Goal: Transaction & Acquisition: Purchase product/service

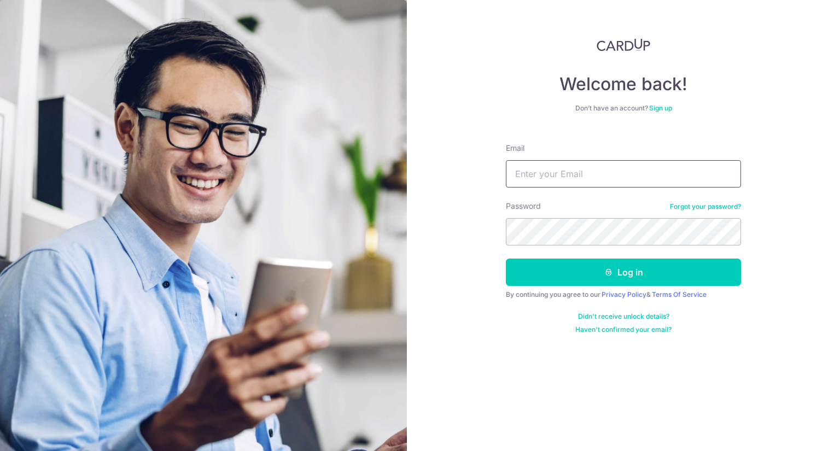
click at [655, 178] on input "Email" at bounding box center [623, 173] width 235 height 27
type input "onepiece.cgli@gmail.com"
click at [506, 259] on button "Log in" at bounding box center [623, 272] width 235 height 27
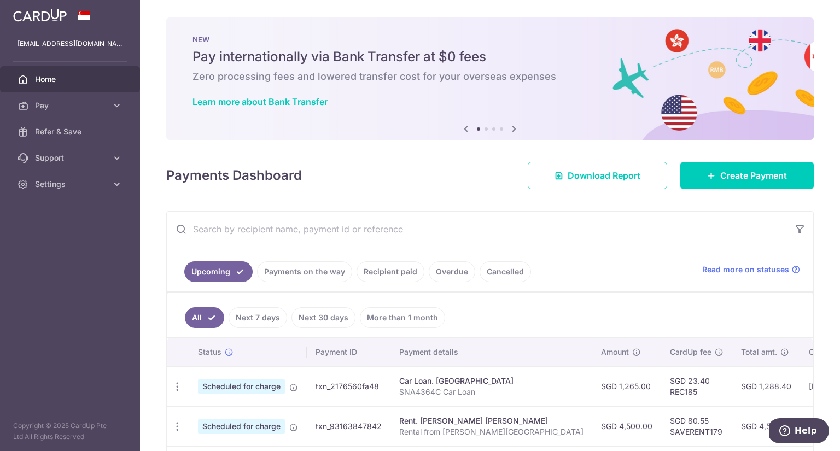
click at [407, 269] on link "Recipient paid" at bounding box center [390, 271] width 68 height 21
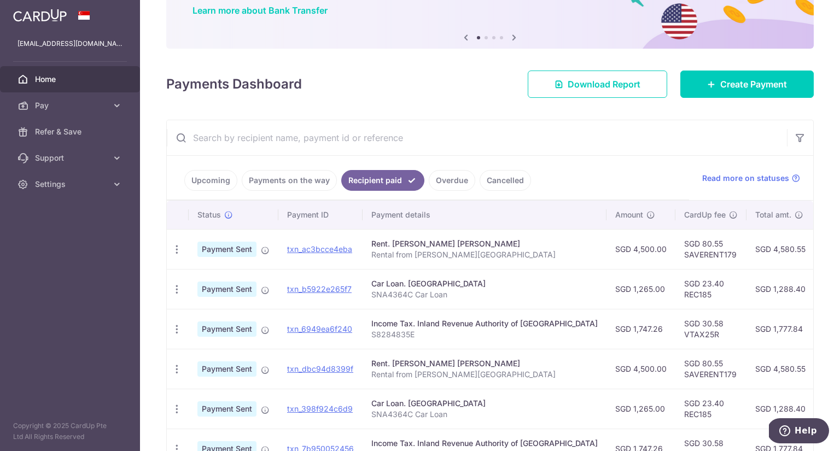
scroll to position [109, 0]
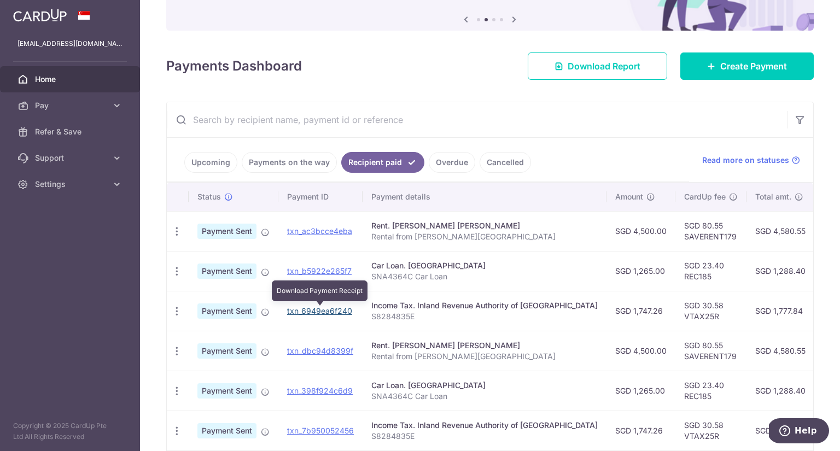
click at [341, 310] on link "txn_6949ea6f240" at bounding box center [319, 310] width 65 height 9
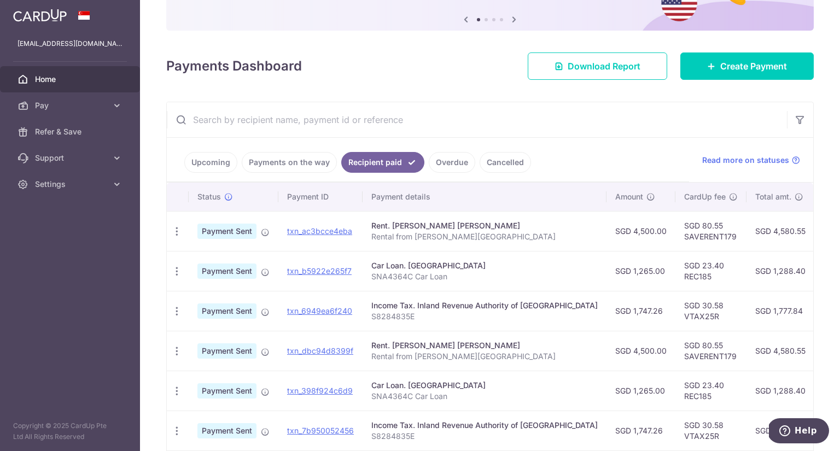
click at [212, 167] on link "Upcoming" at bounding box center [210, 162] width 53 height 21
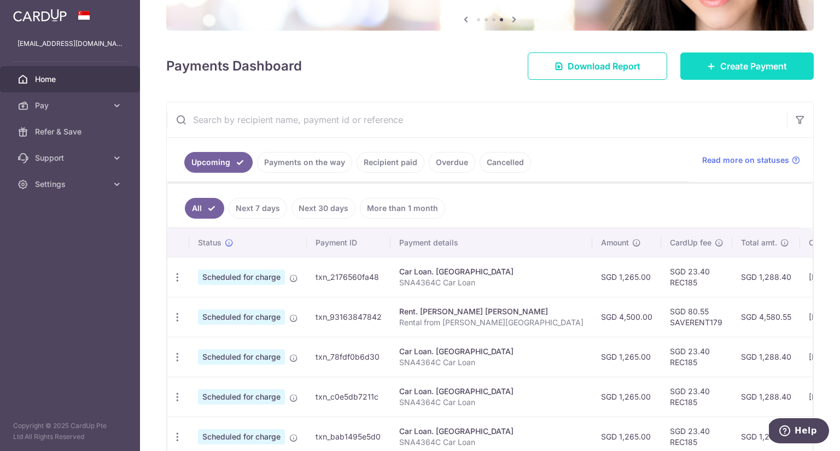
click at [760, 65] on span "Create Payment" at bounding box center [753, 66] width 67 height 13
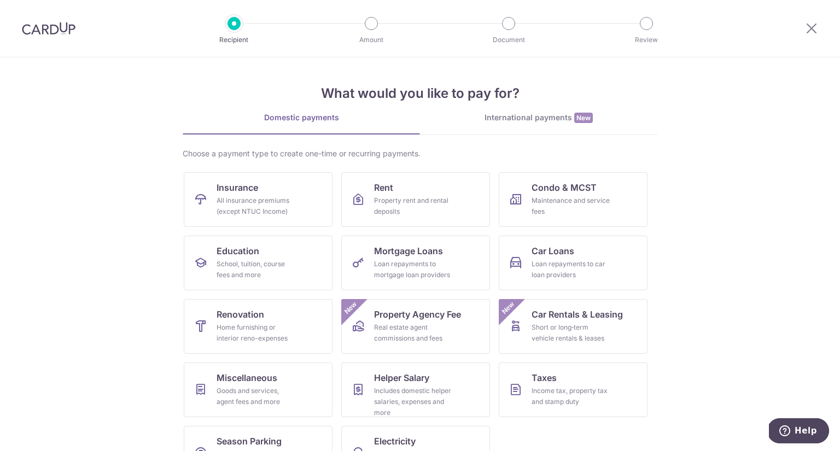
click at [821, 35] on div at bounding box center [811, 28] width 57 height 57
click at [818, 34] on div at bounding box center [811, 28] width 57 height 57
click at [814, 32] on icon at bounding box center [811, 28] width 13 height 14
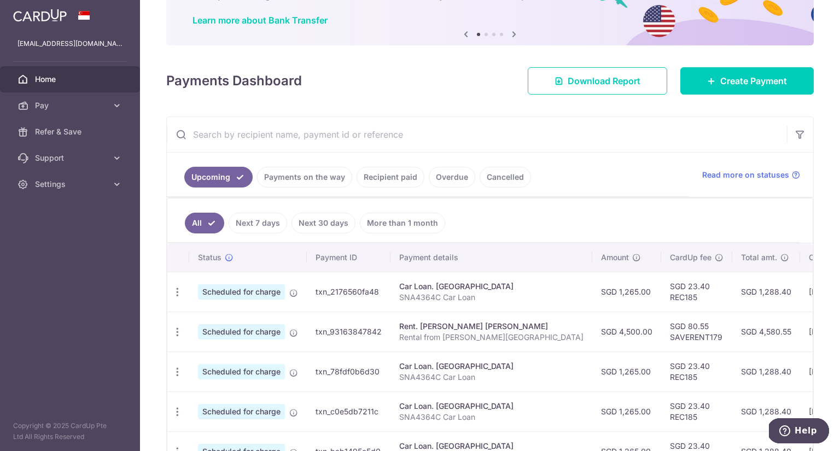
scroll to position [109, 0]
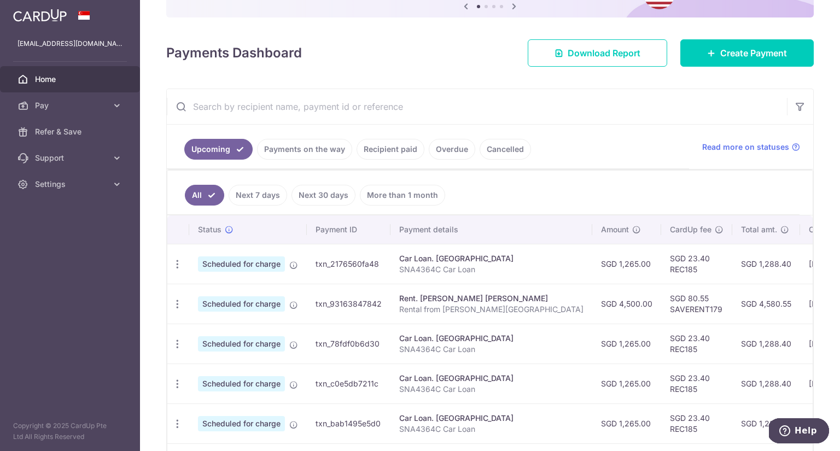
click at [370, 147] on link "Recipient paid" at bounding box center [390, 149] width 68 height 21
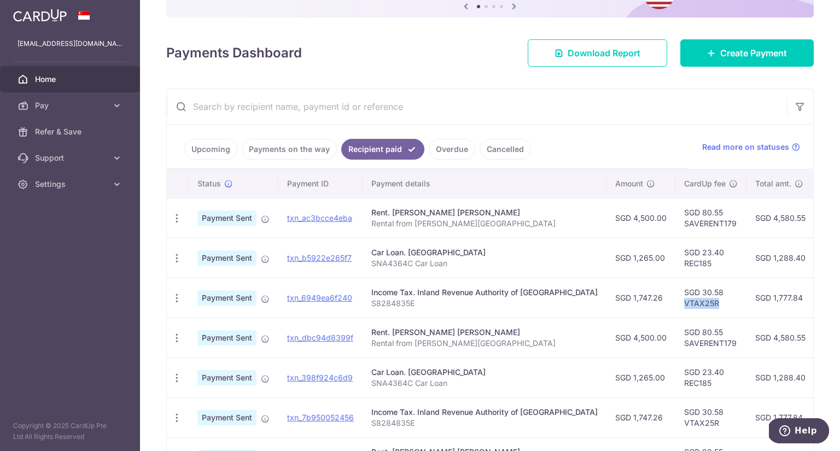
drag, startPoint x: 644, startPoint y: 303, endPoint x: 678, endPoint y: 303, distance: 33.3
click at [678, 303] on td "SGD 30.58 VTAX25R" at bounding box center [710, 298] width 71 height 40
copy td "VTAX25R"
click at [749, 57] on span "Create Payment" at bounding box center [753, 52] width 67 height 13
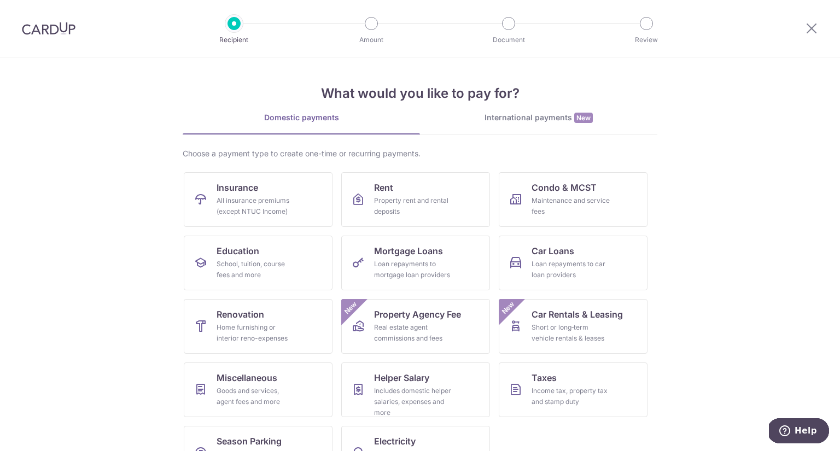
scroll to position [38, 0]
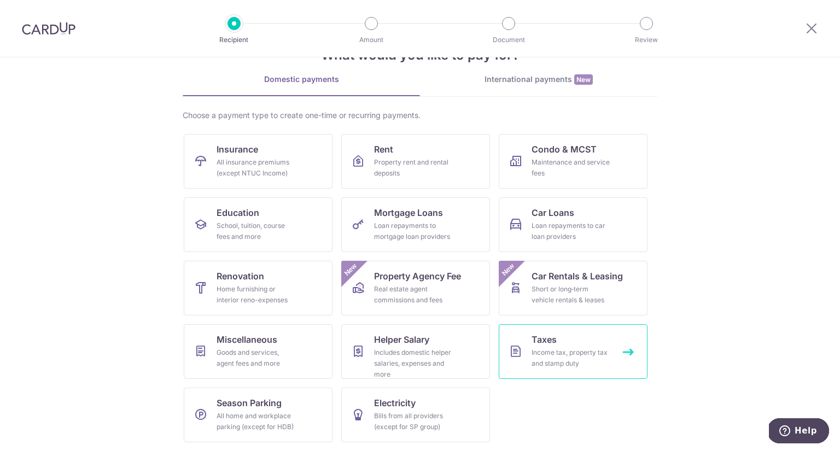
click at [550, 345] on span "Taxes" at bounding box center [543, 339] width 25 height 13
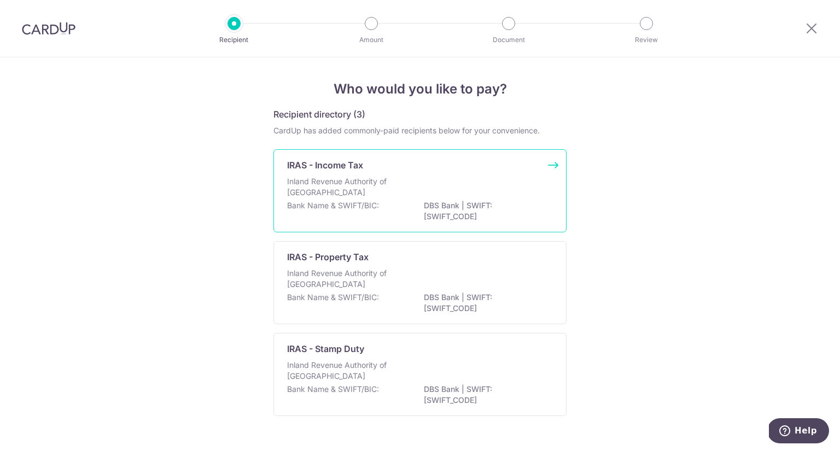
click at [388, 175] on div "IRAS - Income Tax Inland Revenue Authority of [GEOGRAPHIC_DATA] Bank Name & SWI…" at bounding box center [419, 190] width 293 height 83
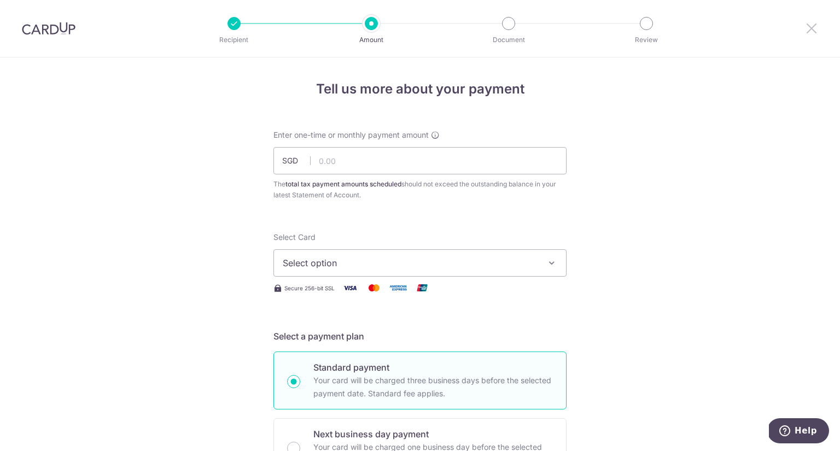
click at [807, 26] on icon at bounding box center [811, 28] width 13 height 14
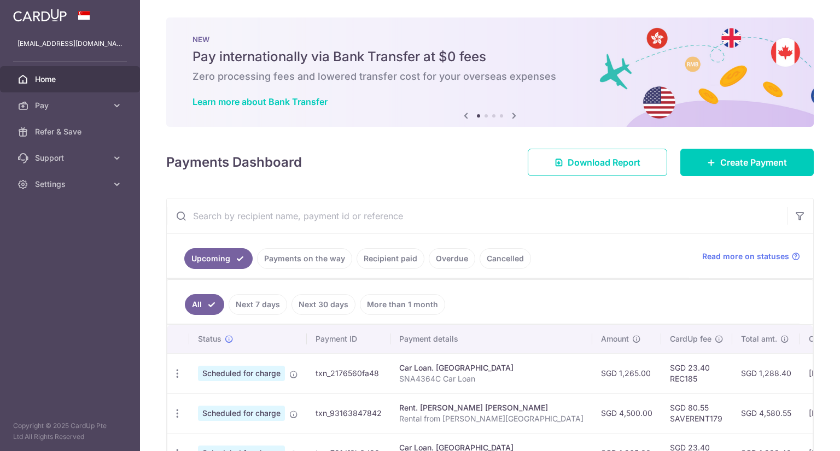
click at [373, 260] on link "Recipient paid" at bounding box center [390, 258] width 68 height 21
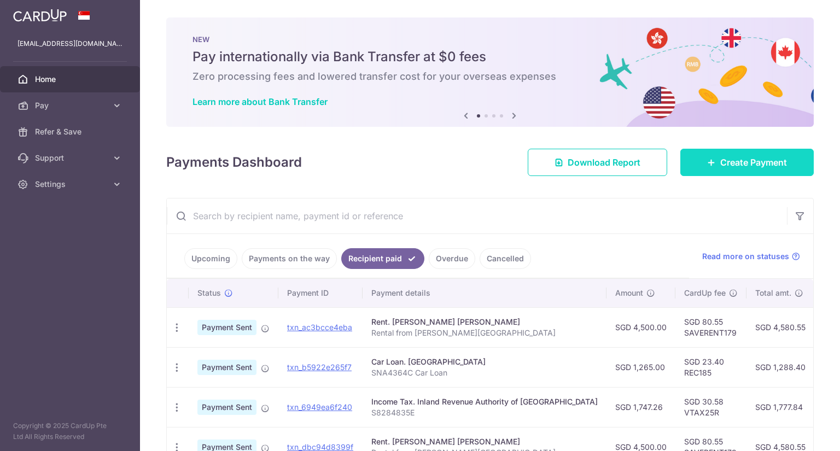
click at [751, 164] on span "Create Payment" at bounding box center [753, 162] width 67 height 13
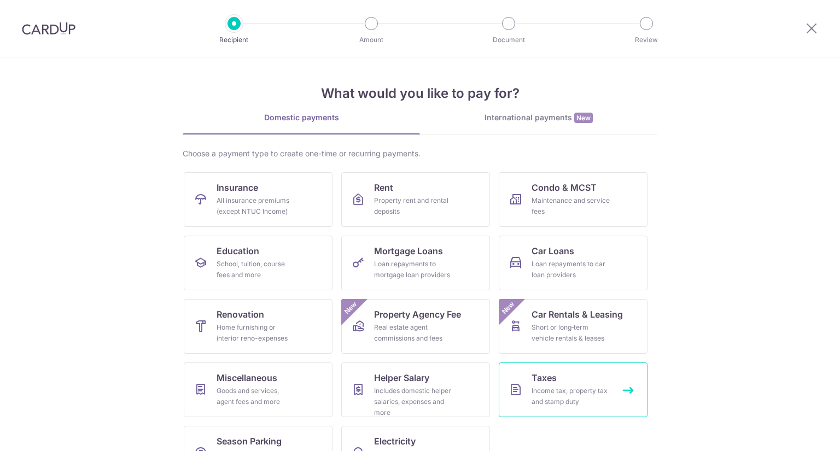
click at [542, 382] on span "Taxes" at bounding box center [543, 377] width 25 height 13
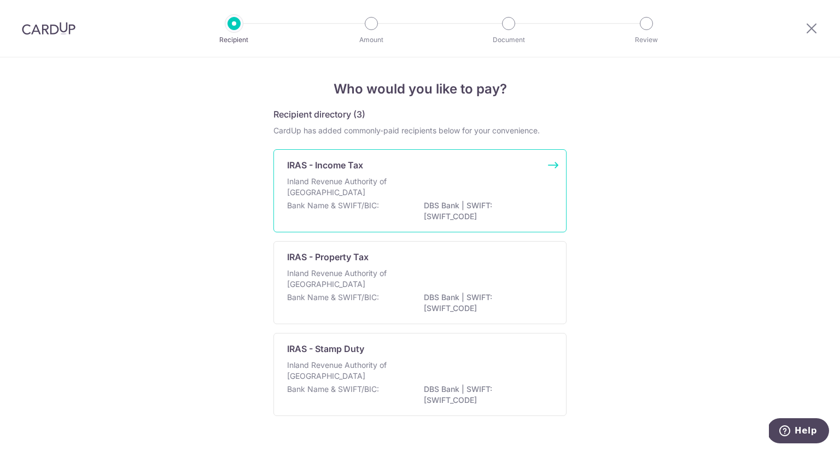
click at [351, 198] on div "Inland Revenue Authority of [GEOGRAPHIC_DATA]" at bounding box center [420, 188] width 266 height 24
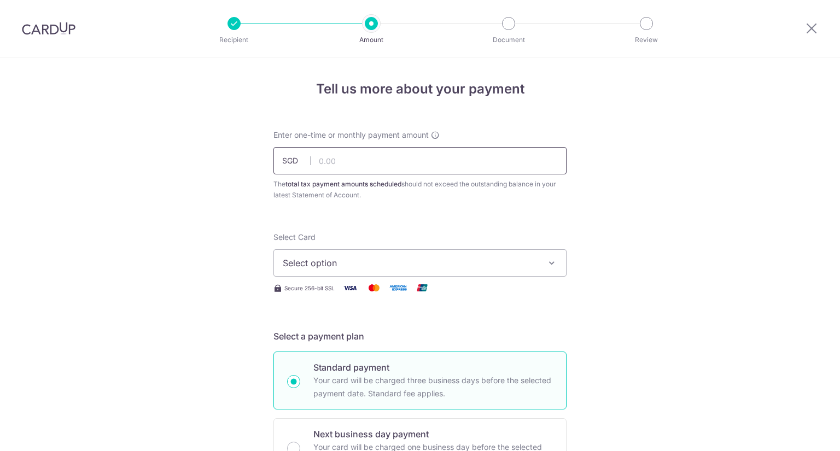
click at [359, 165] on input "text" at bounding box center [419, 160] width 293 height 27
type input "1,747.26"
click at [331, 272] on button "Select option" at bounding box center [419, 262] width 293 height 27
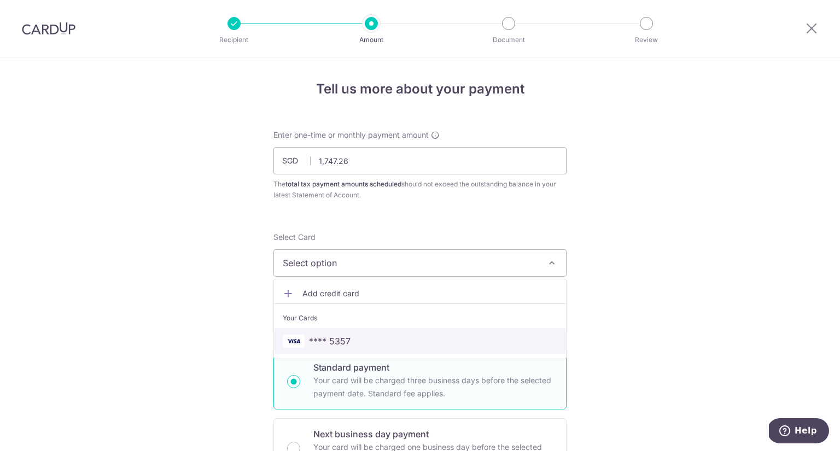
click at [341, 344] on span "**** 5357" at bounding box center [330, 341] width 42 height 13
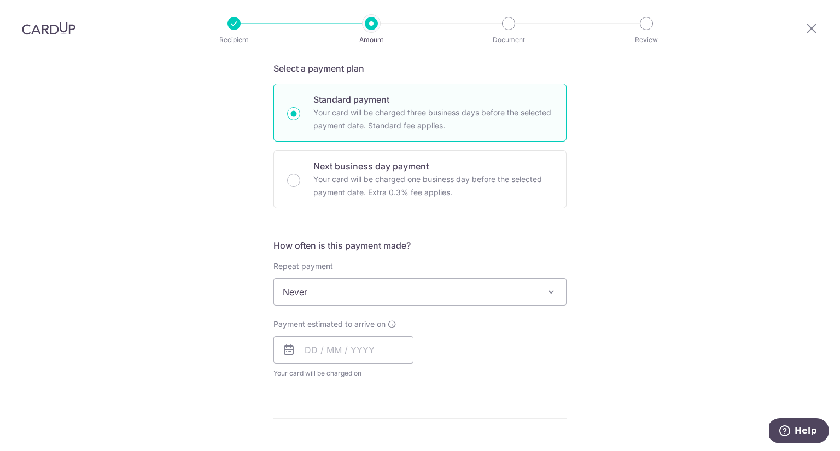
scroll to position [273, 0]
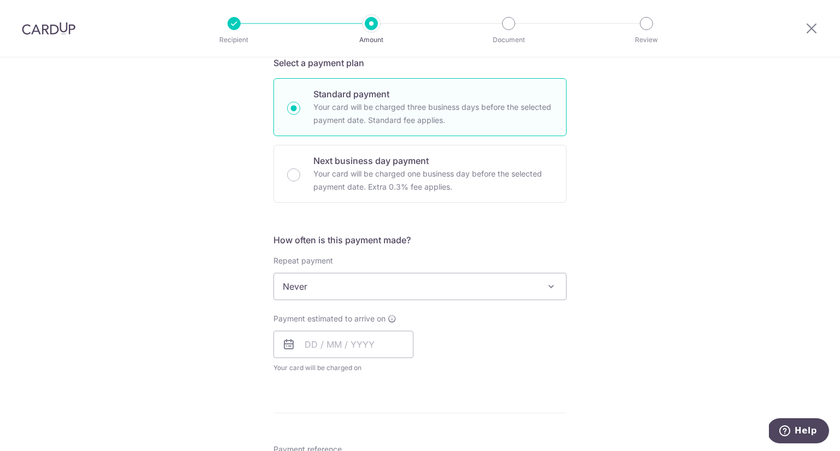
click at [309, 294] on span "Never" at bounding box center [420, 286] width 292 height 26
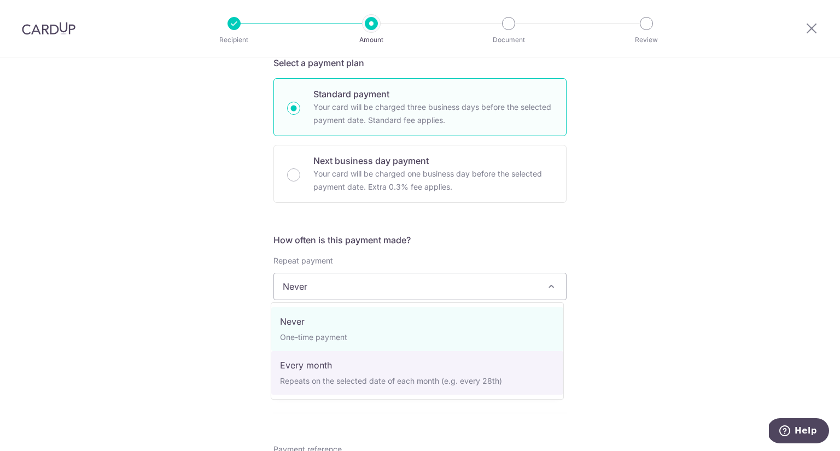
select select "3"
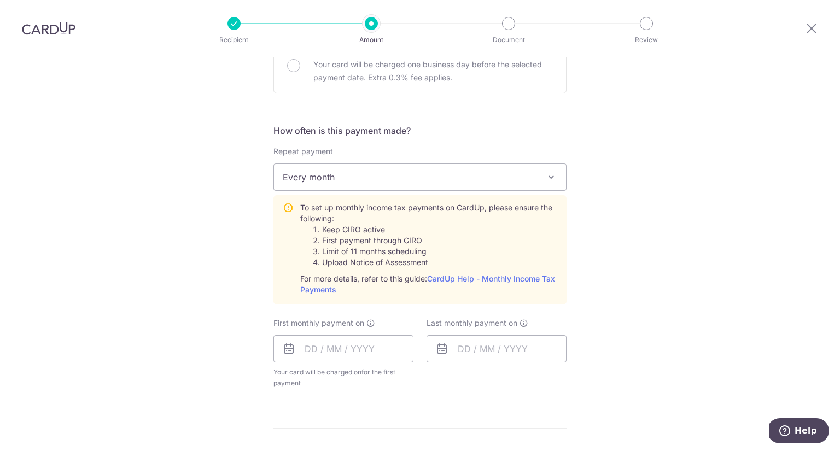
scroll to position [437, 0]
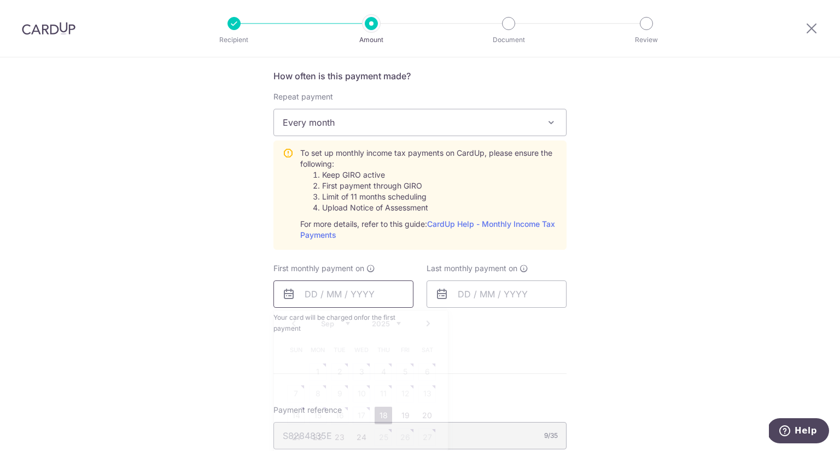
click at [317, 295] on input "text" at bounding box center [343, 293] width 140 height 27
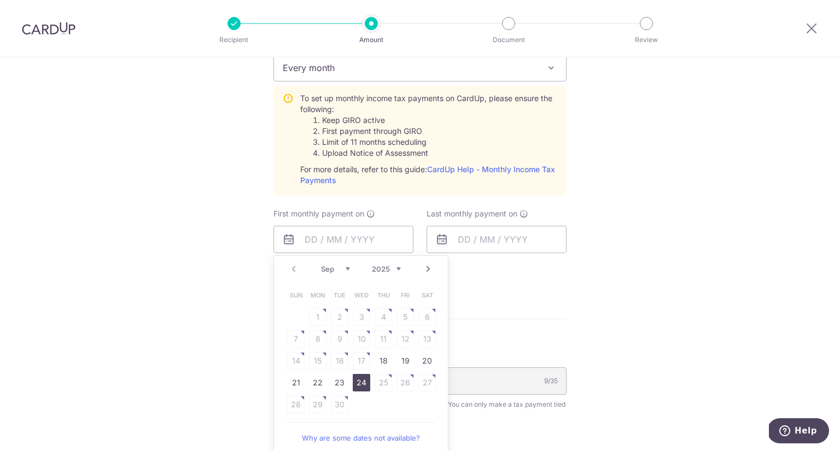
click at [359, 379] on link "24" at bounding box center [361, 382] width 17 height 17
type input "24/09/2025"
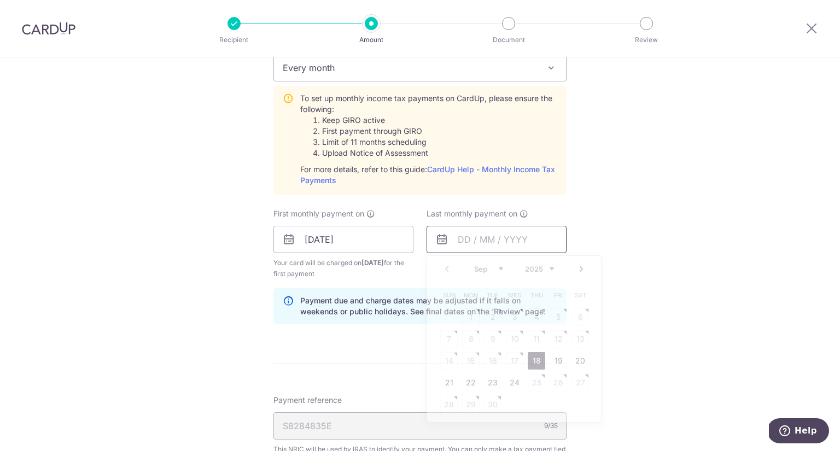
click at [488, 243] on input "text" at bounding box center [496, 239] width 140 height 27
click at [550, 269] on select "2025 2026" at bounding box center [539, 269] width 29 height 9
click at [491, 268] on select "Jan Feb Mar Apr May Jun Jul Aug Sep Oct" at bounding box center [488, 269] width 29 height 9
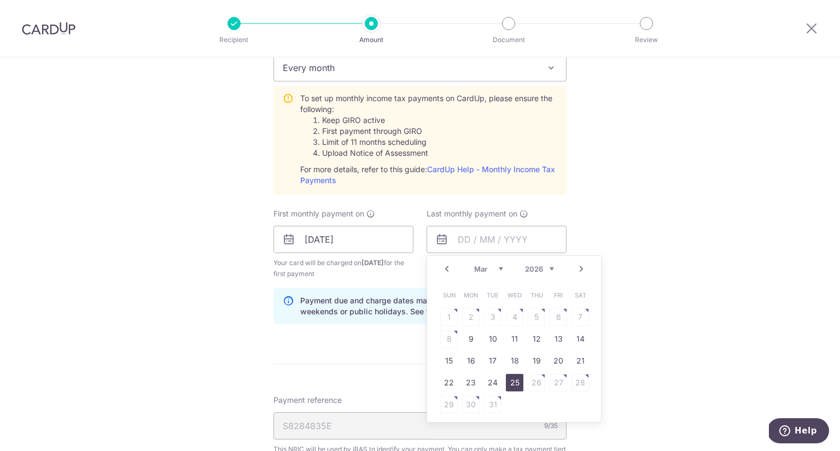
click at [515, 382] on link "25" at bounding box center [514, 382] width 17 height 17
type input "25/03/2026"
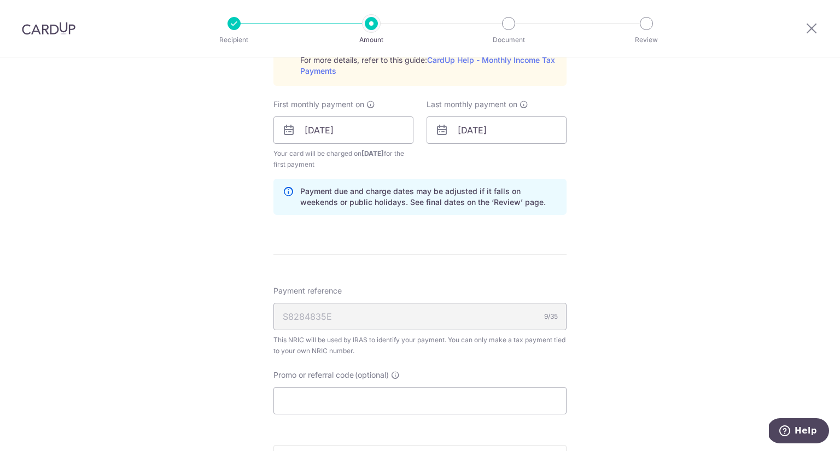
scroll to position [656, 0]
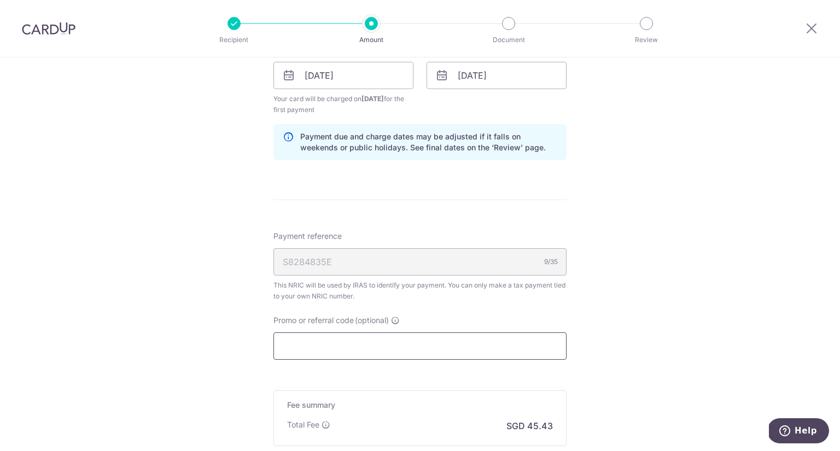
click at [302, 351] on input "Promo or referral code (optional)" at bounding box center [419, 345] width 293 height 27
paste input "VTAX25R"
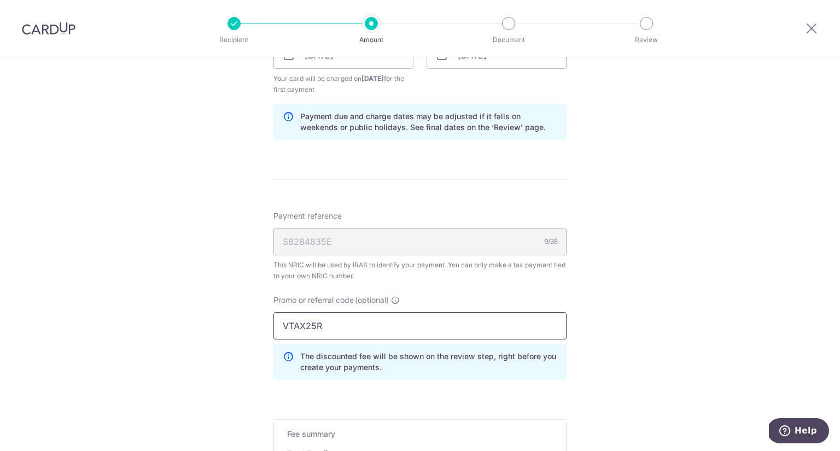
scroll to position [840, 0]
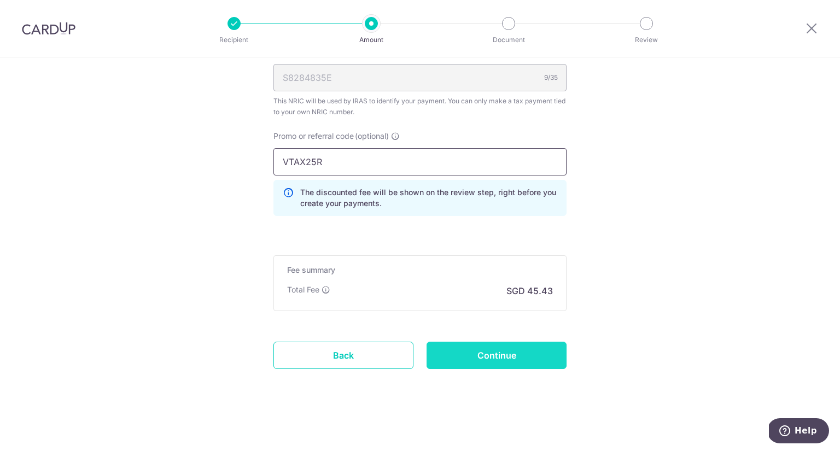
type input "VTAX25R"
click at [470, 353] on input "Continue" at bounding box center [496, 355] width 140 height 27
type input "Create Schedule"
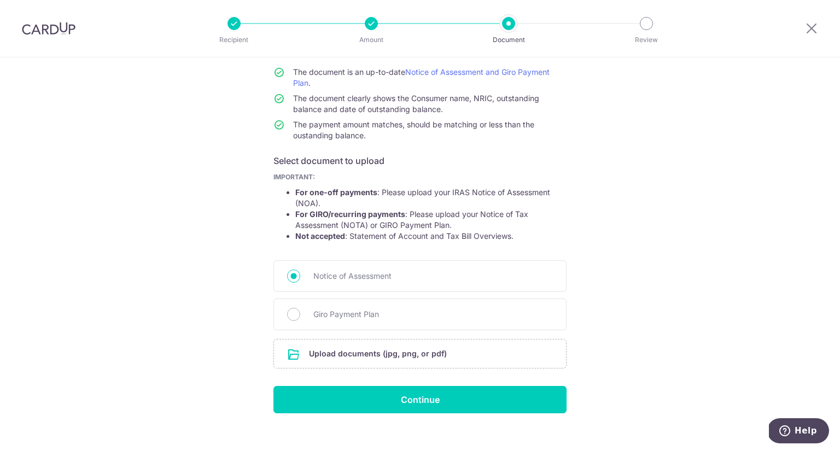
scroll to position [107, 0]
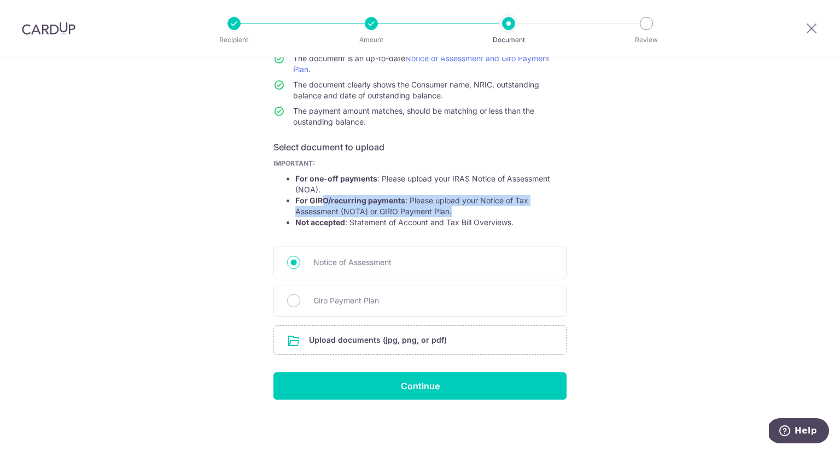
drag, startPoint x: 319, startPoint y: 200, endPoint x: 465, endPoint y: 209, distance: 145.7
click at [465, 209] on li "For GIRO/recurring payments : Please upload your Notice of Tax Assessment (NOTA…" at bounding box center [430, 206] width 271 height 22
click at [291, 300] on input "Giro Payment Plan" at bounding box center [293, 300] width 13 height 13
radio input "true"
click at [359, 338] on input "file" at bounding box center [420, 340] width 292 height 28
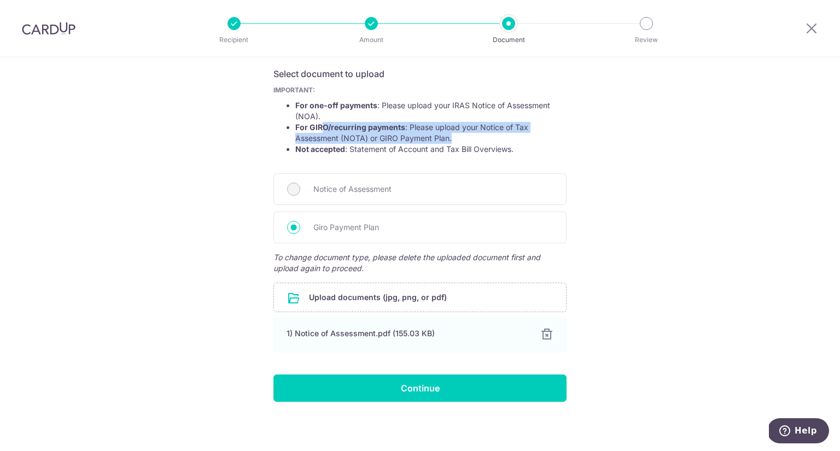
scroll to position [183, 0]
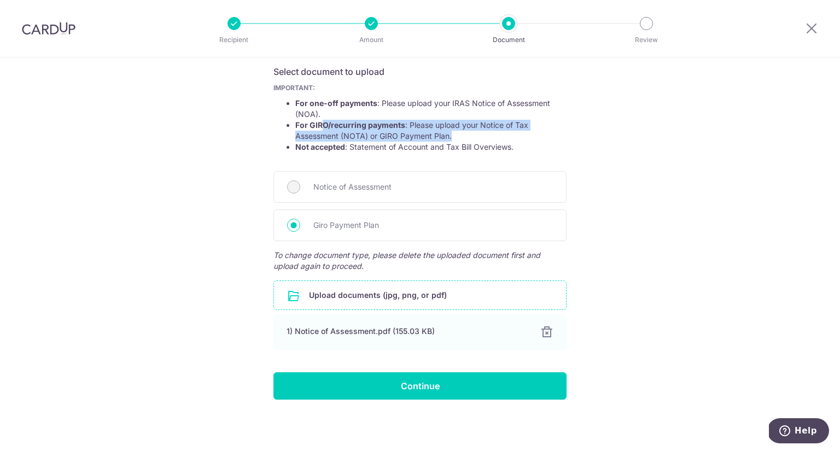
click at [331, 296] on input "file" at bounding box center [420, 295] width 292 height 28
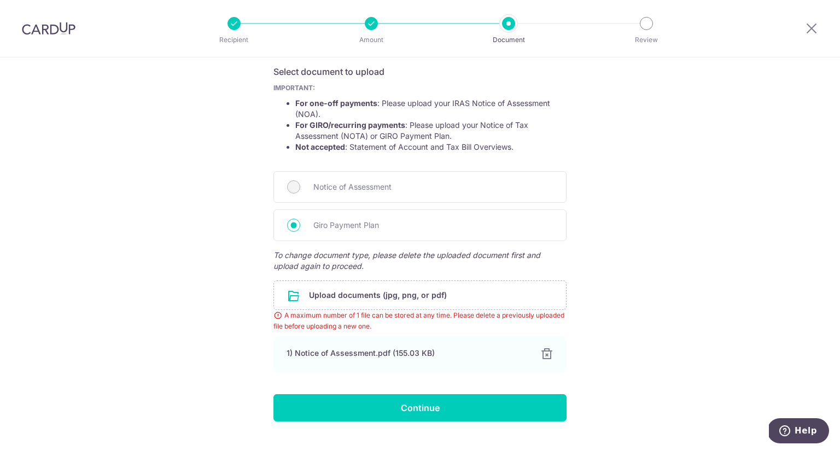
click at [314, 146] on strong "Not accepted" at bounding box center [320, 146] width 50 height 9
click at [545, 353] on div at bounding box center [545, 354] width 13 height 13
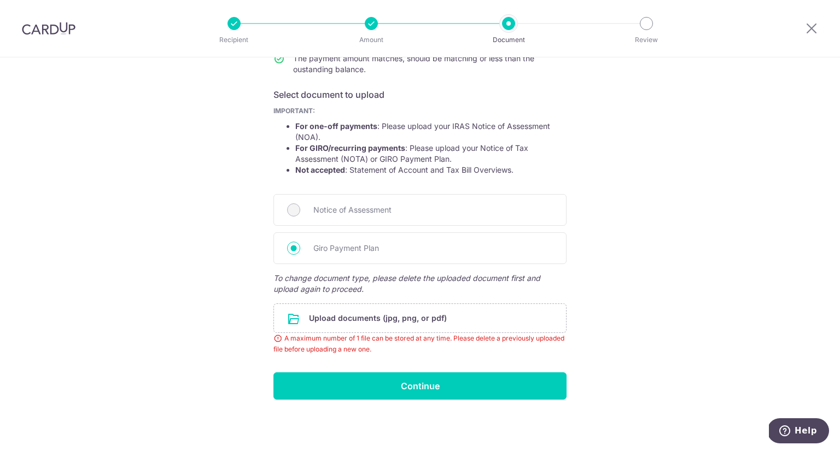
scroll to position [129, 0]
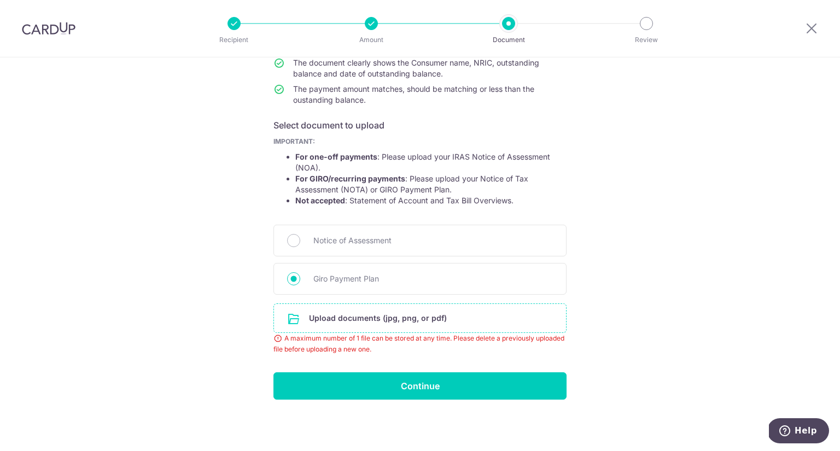
click at [328, 320] on input "file" at bounding box center [420, 318] width 292 height 28
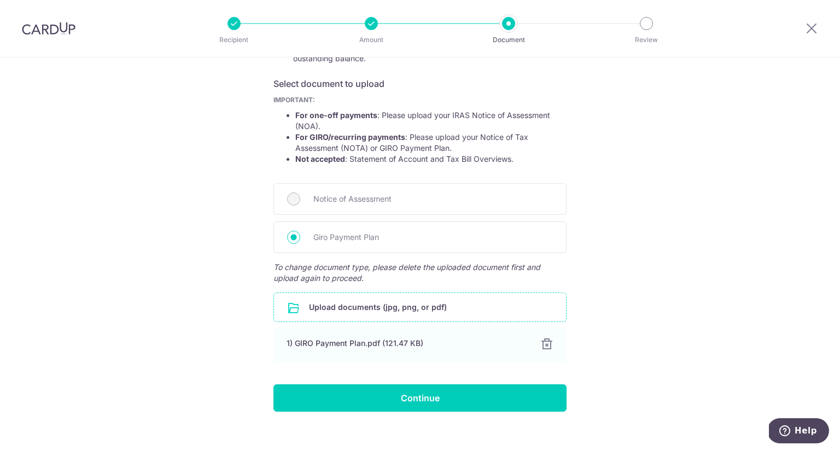
scroll to position [183, 0]
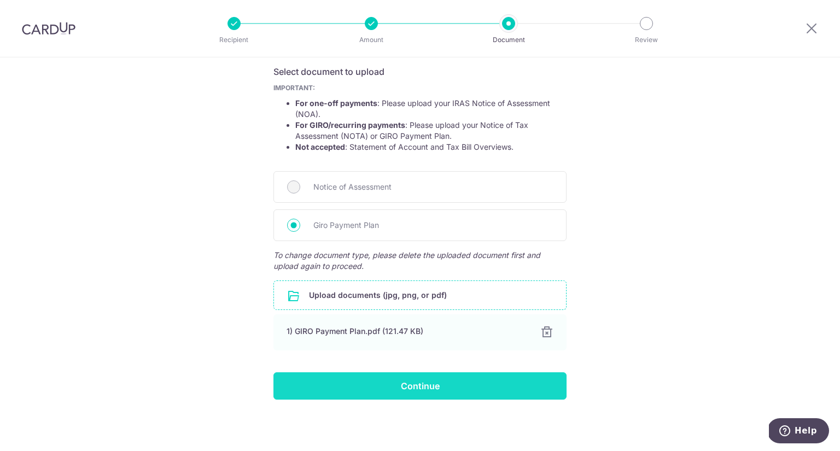
click at [405, 392] on input "Continue" at bounding box center [419, 385] width 293 height 27
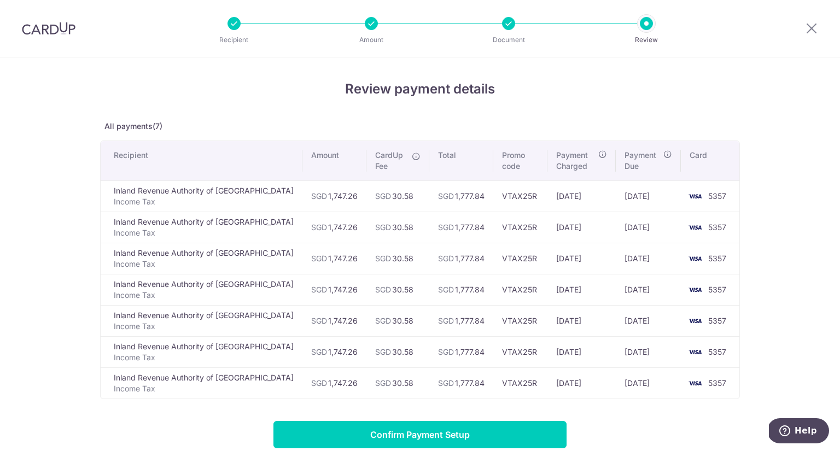
scroll to position [109, 0]
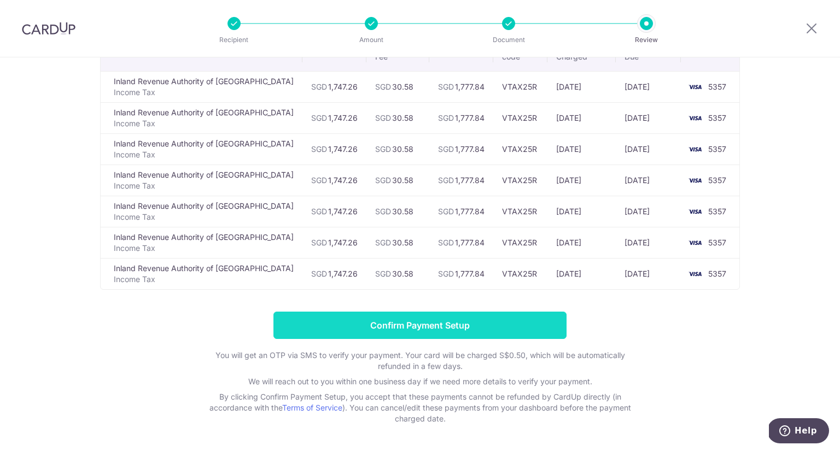
click at [424, 326] on input "Confirm Payment Setup" at bounding box center [419, 325] width 293 height 27
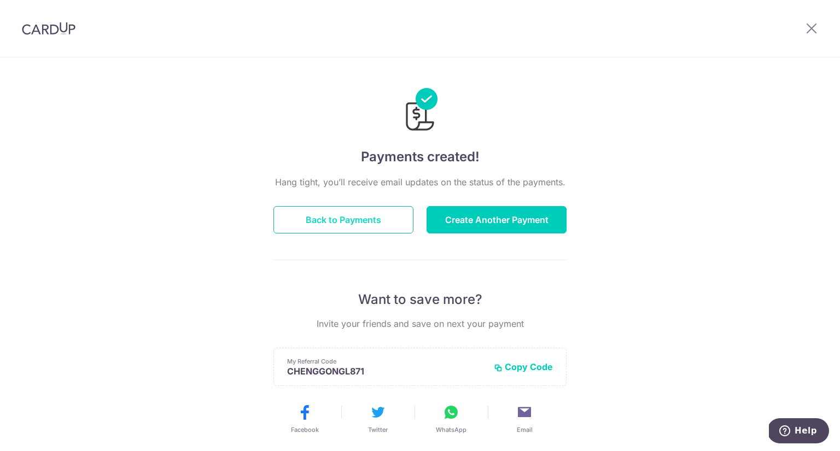
click at [347, 216] on button "Back to Payments" at bounding box center [343, 219] width 140 height 27
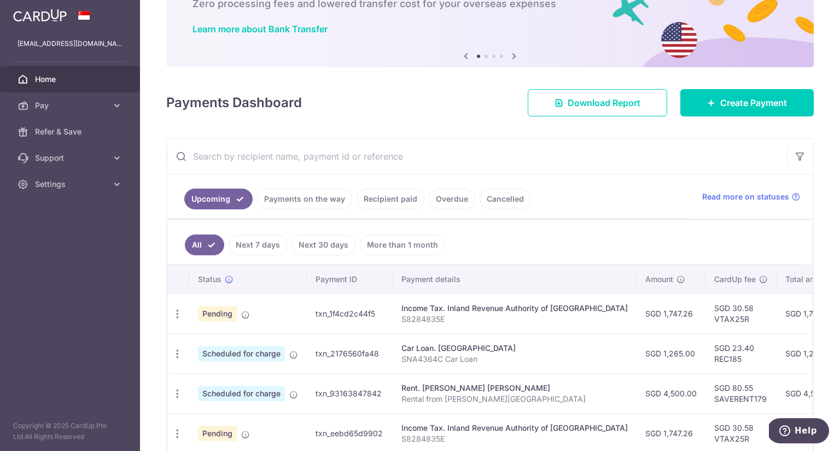
scroll to position [109, 0]
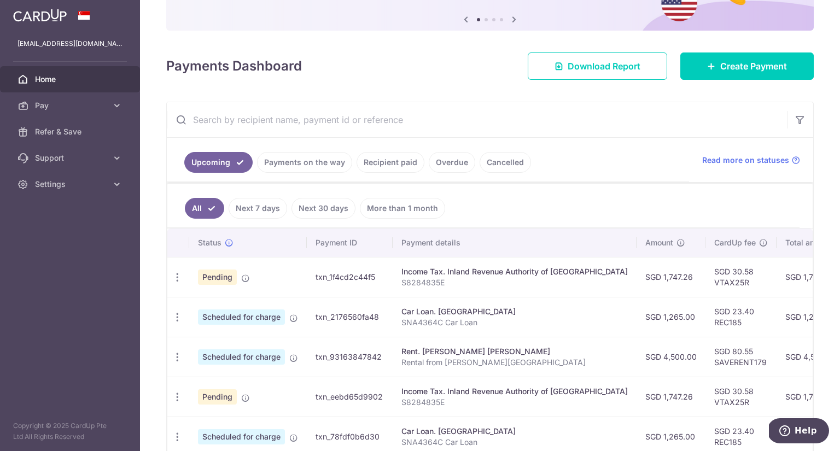
click at [306, 164] on link "Payments on the way" at bounding box center [304, 162] width 95 height 21
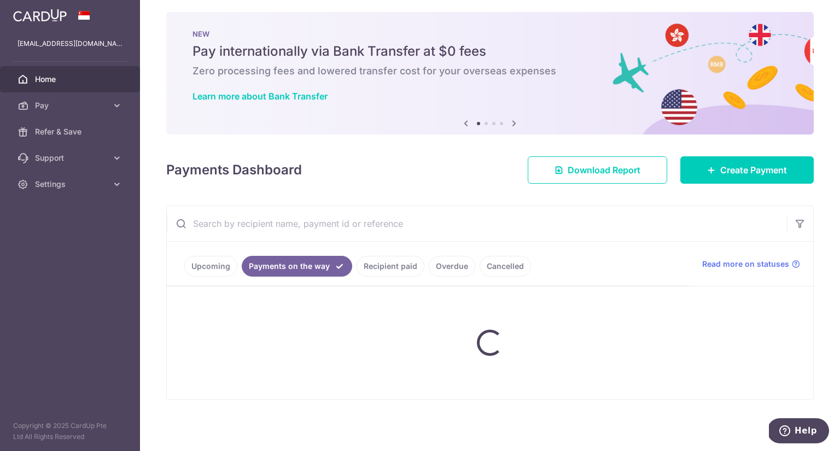
scroll to position [0, 0]
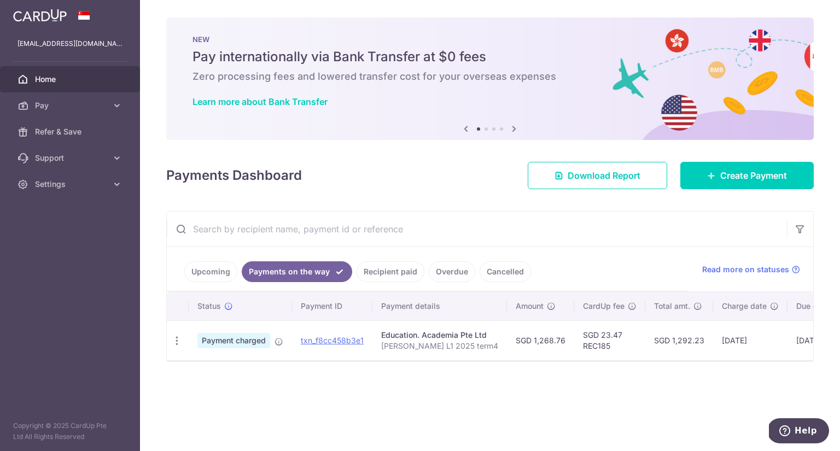
click at [206, 268] on link "Upcoming" at bounding box center [210, 271] width 53 height 21
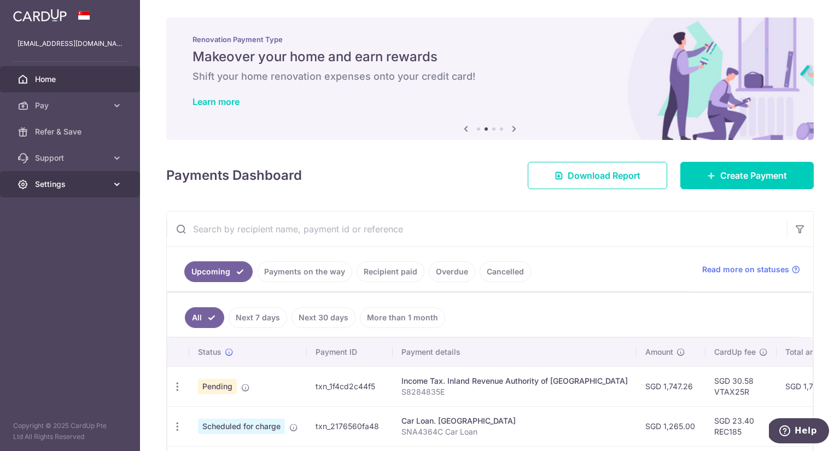
click at [49, 190] on link "Settings" at bounding box center [70, 184] width 140 height 26
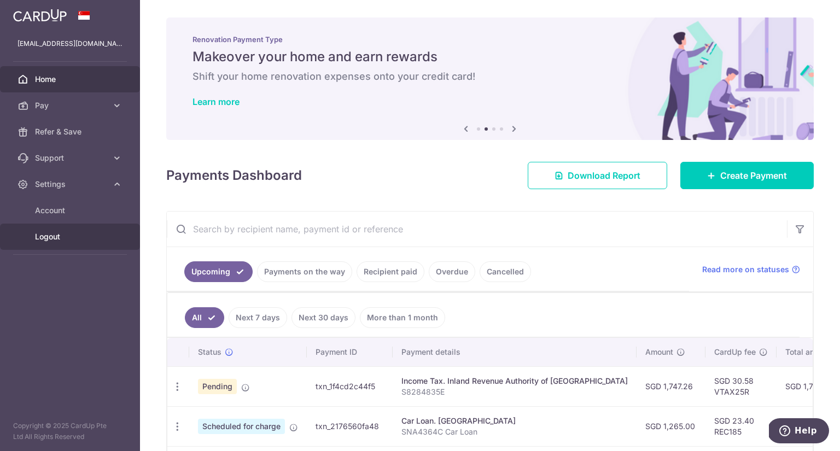
click at [51, 243] on link "Logout" at bounding box center [70, 237] width 140 height 26
